Goal: Check status: Check status

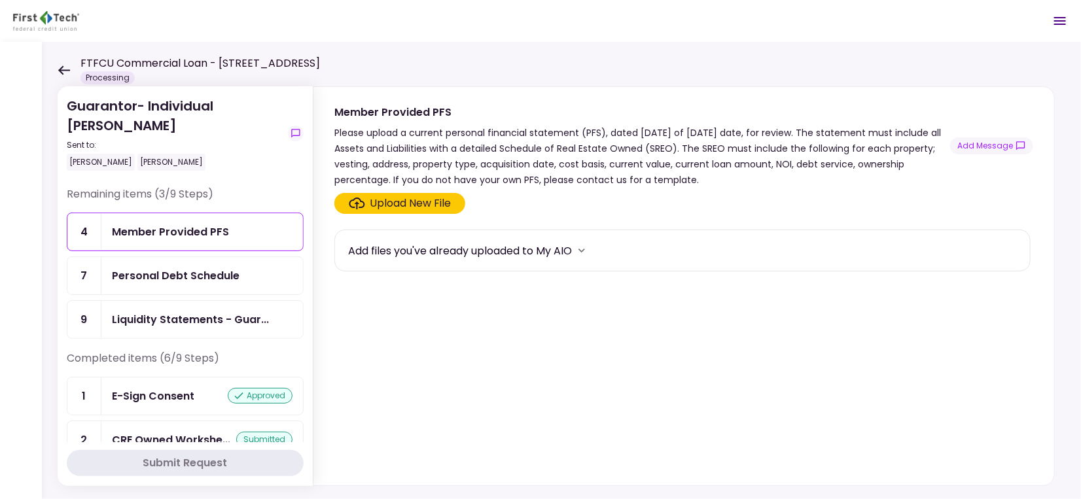
click at [61, 71] on icon at bounding box center [64, 70] width 12 height 10
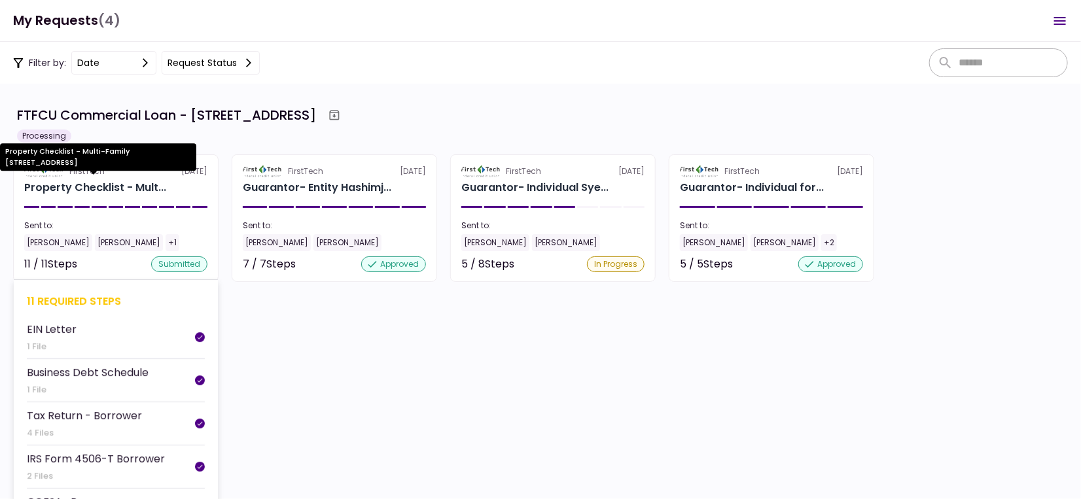
click at [120, 182] on div "Property Checklist - Mult..." at bounding box center [95, 188] width 142 height 16
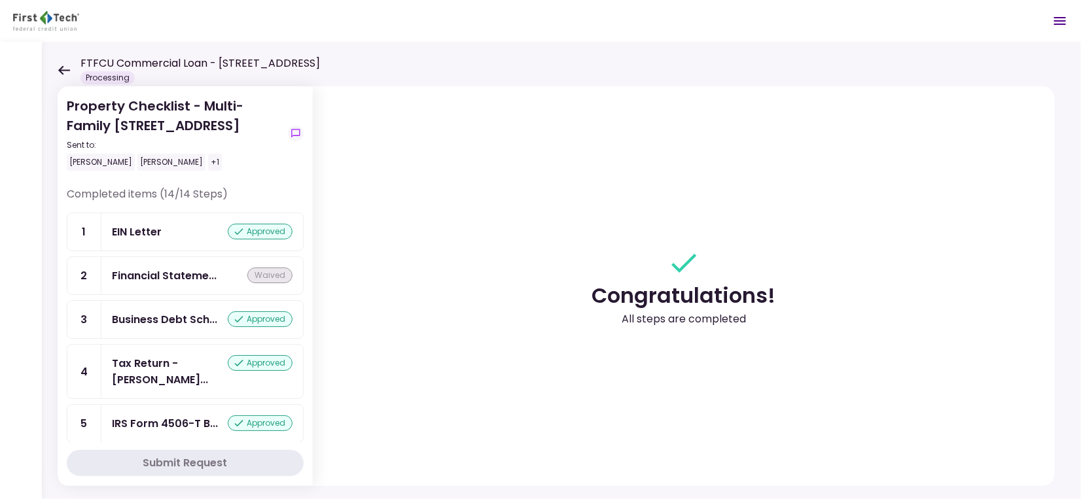
click at [60, 74] on icon at bounding box center [64, 70] width 12 height 10
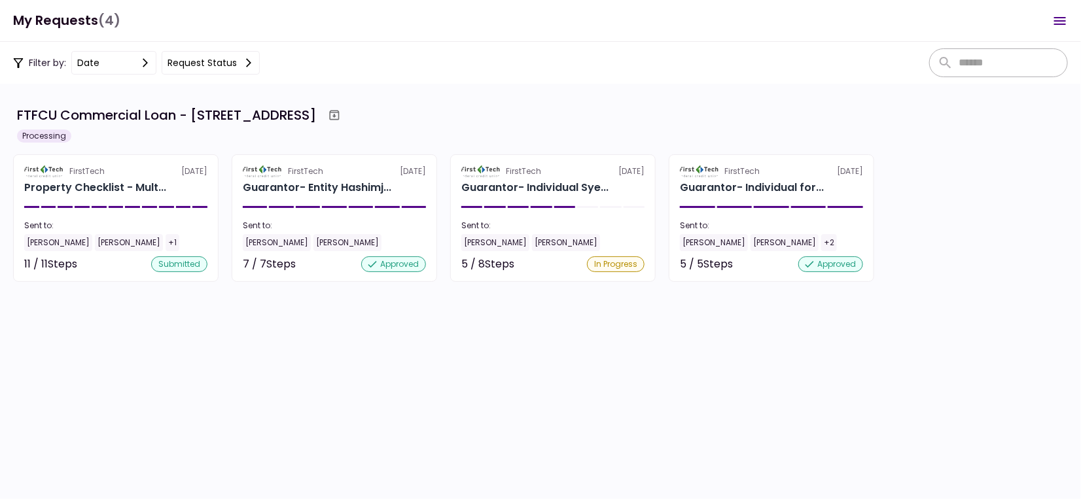
click at [640, 376] on section "FTFCU Commercial Loan - [STREET_ADDRESS] Processing FirstTech [DATE] Property C…" at bounding box center [540, 291] width 1081 height 415
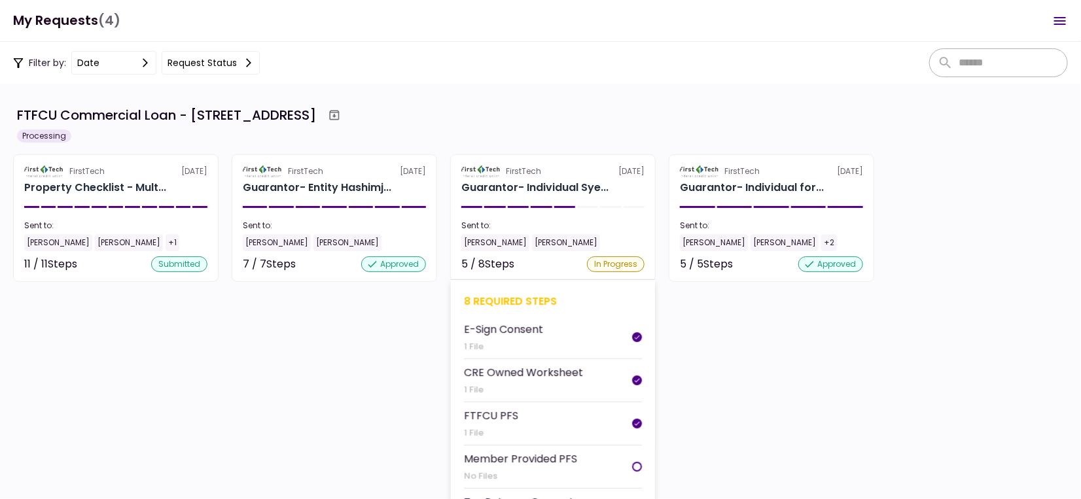
click at [559, 211] on section "FirstTech [DATE] Guarantor- Individual Sye... Sent to: [PERSON_NAME] [PERSON_NA…" at bounding box center [552, 218] width 205 height 128
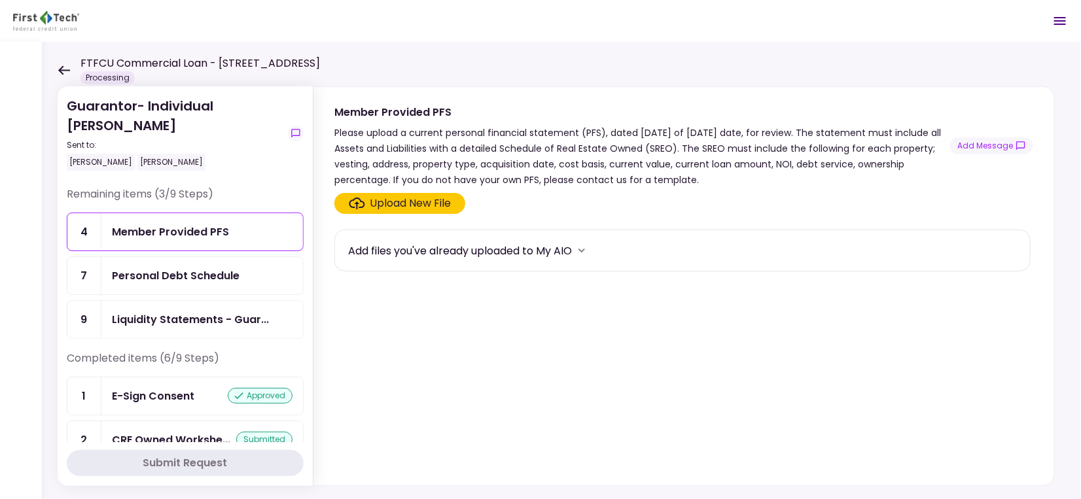
click at [65, 72] on icon at bounding box center [64, 70] width 12 height 10
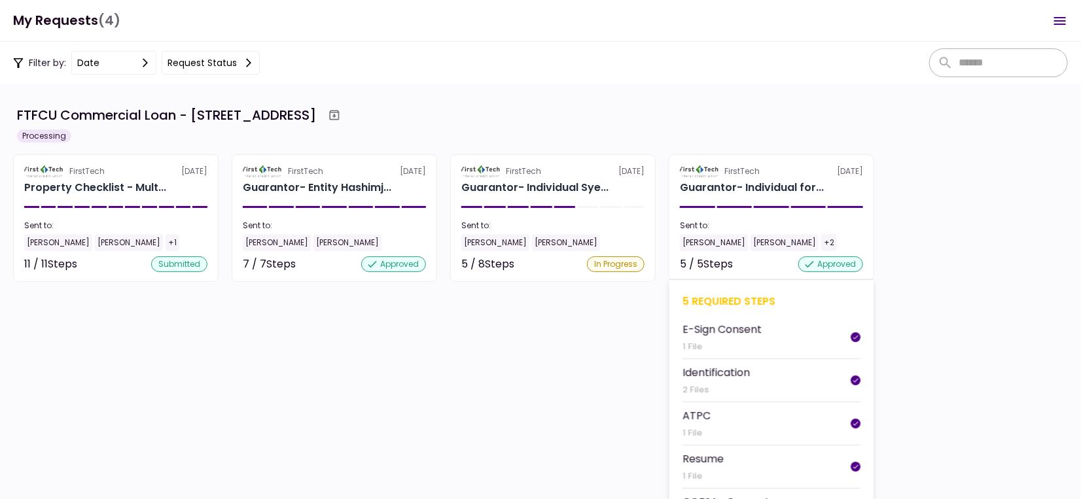
click at [708, 271] on div "5 / 5 Steps" at bounding box center [706, 264] width 53 height 16
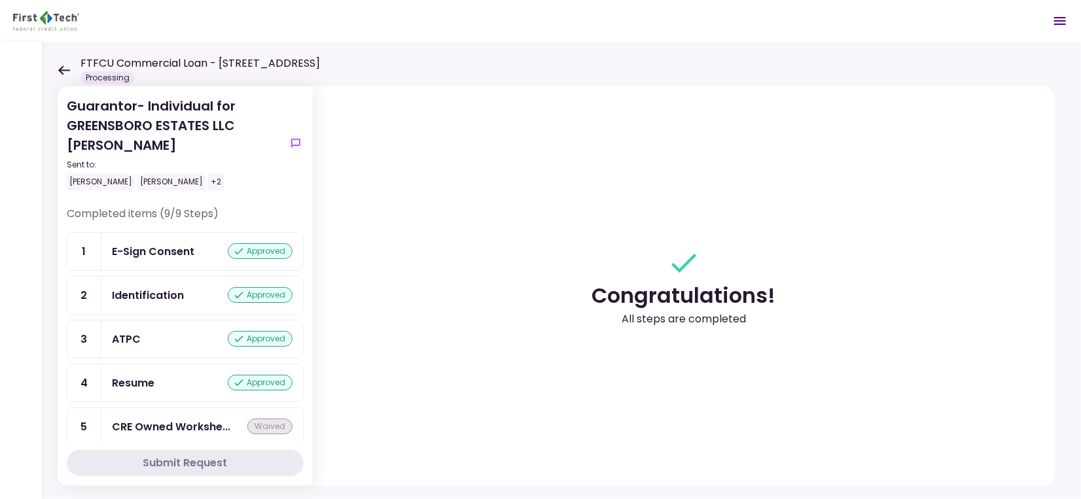
click at [63, 67] on icon at bounding box center [64, 70] width 12 height 10
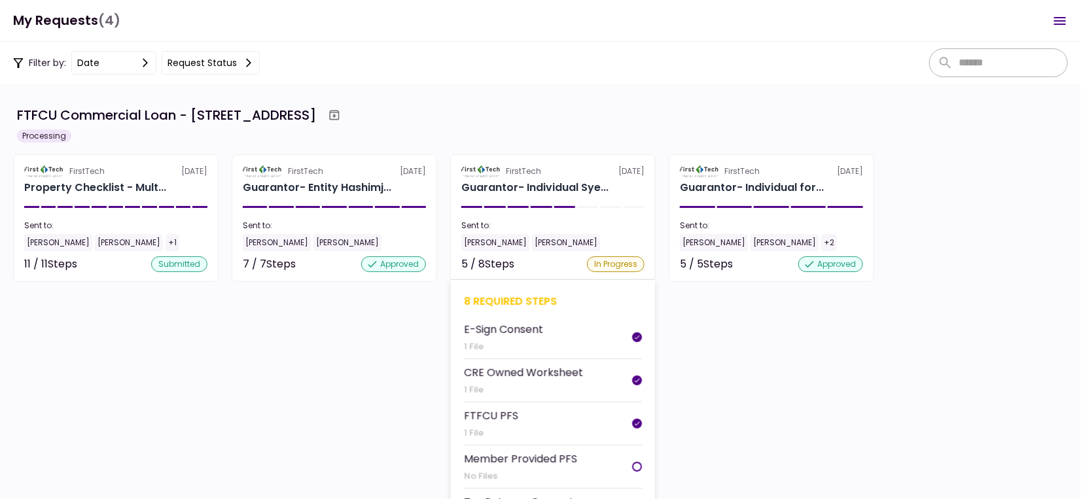
click at [532, 238] on div "[PERSON_NAME]" at bounding box center [566, 242] width 68 height 17
